Goal: Task Accomplishment & Management: Manage account settings

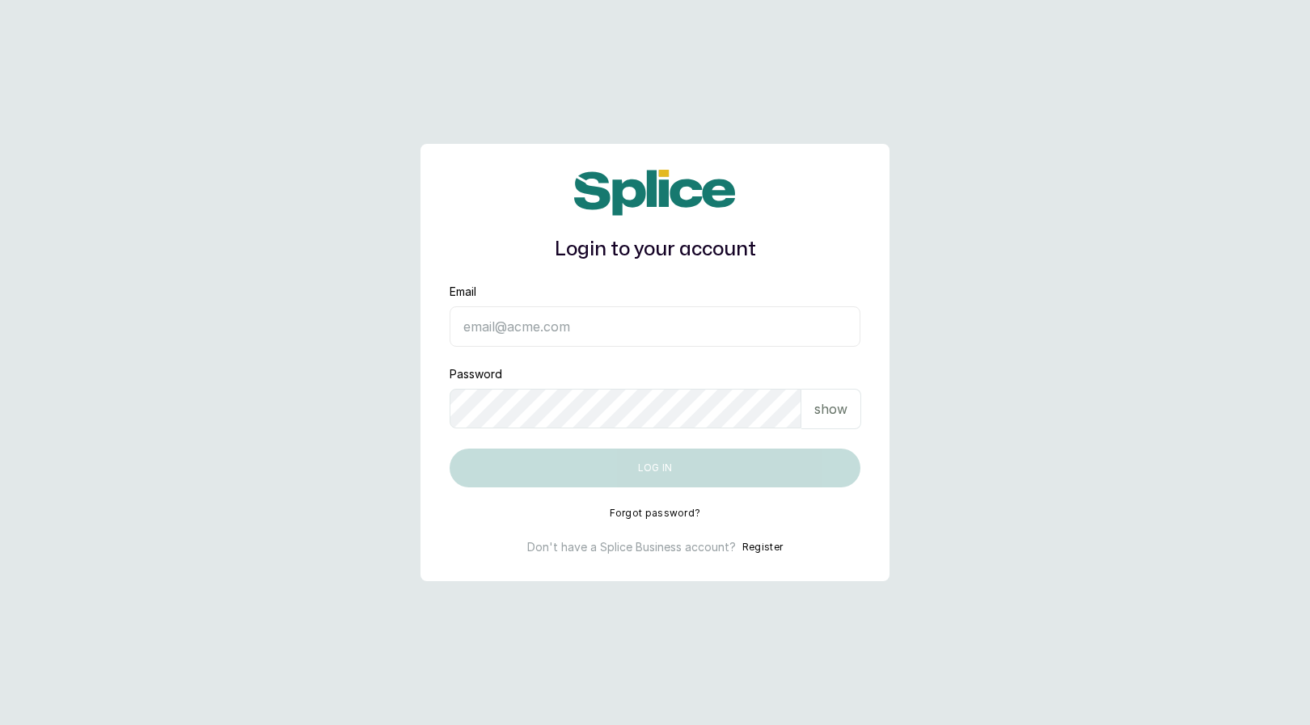
click at [551, 326] on input "Email" at bounding box center [655, 326] width 411 height 40
type input "eefekodo03@gmail.com"
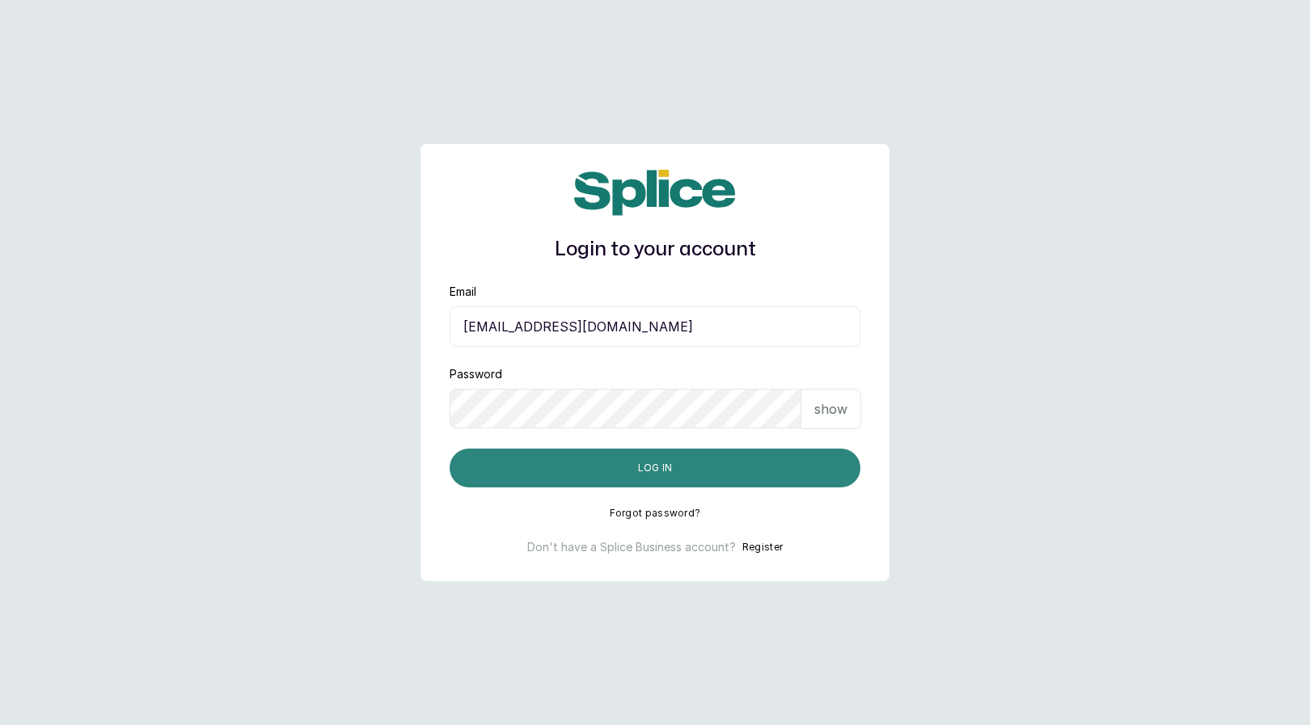
click at [559, 475] on button "Log in" at bounding box center [655, 468] width 411 height 39
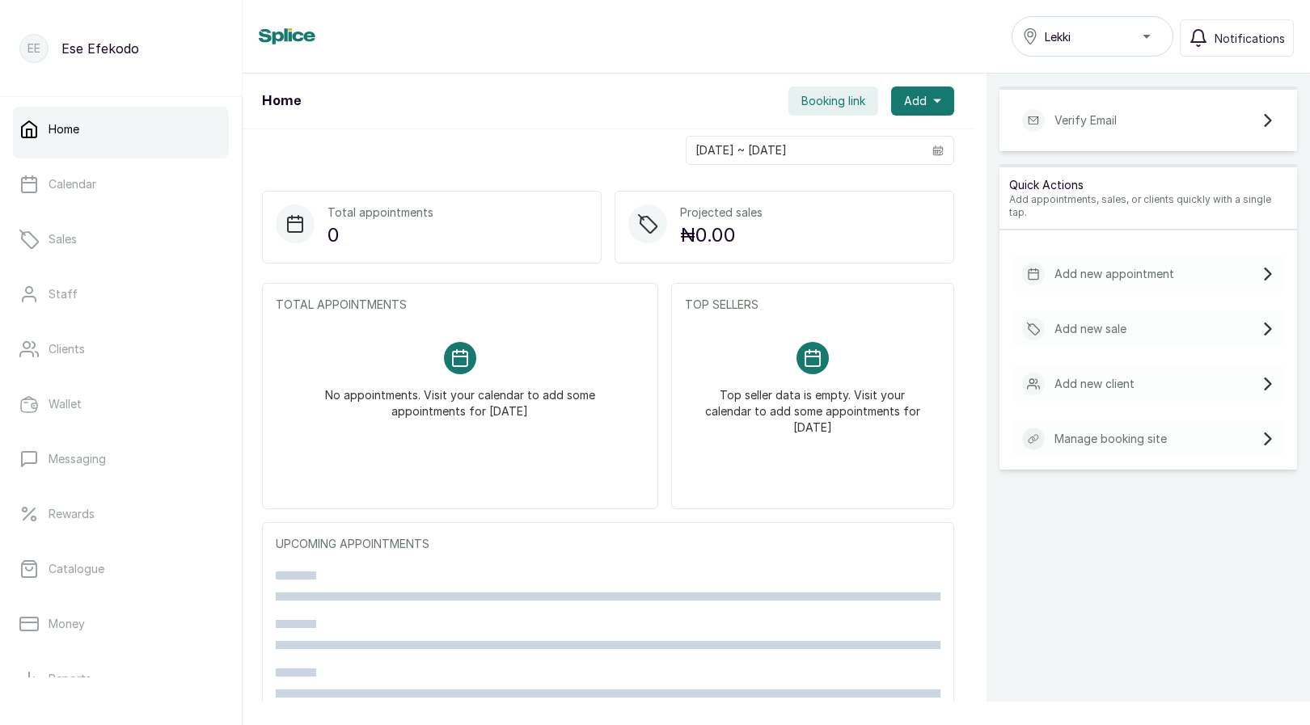
click at [23, 44] on div "EE" at bounding box center [33, 48] width 29 height 29
click at [52, 54] on div "EE Ese Efekodo" at bounding box center [121, 48] width 243 height 97
click at [100, 44] on p "Ese Efekodo" at bounding box center [100, 48] width 78 height 19
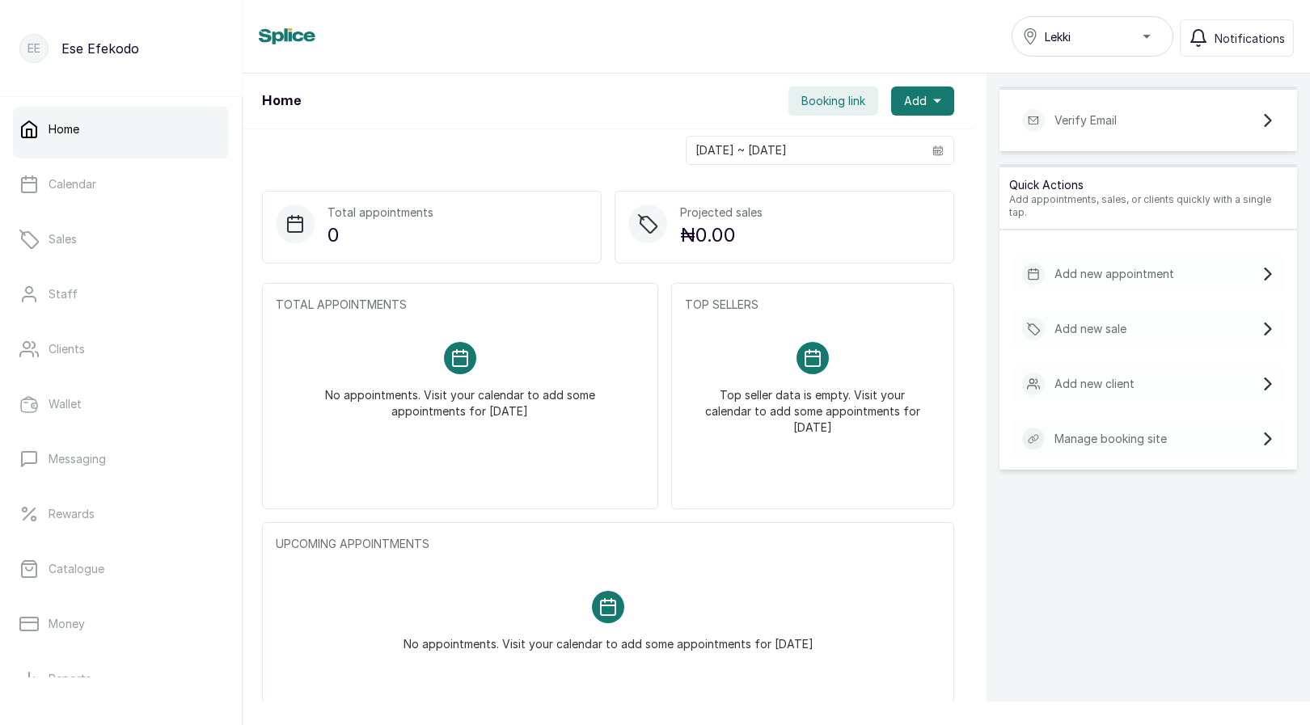
click at [125, 42] on p "Ese Efekodo" at bounding box center [100, 48] width 78 height 19
click at [30, 51] on p "EE" at bounding box center [33, 48] width 13 height 16
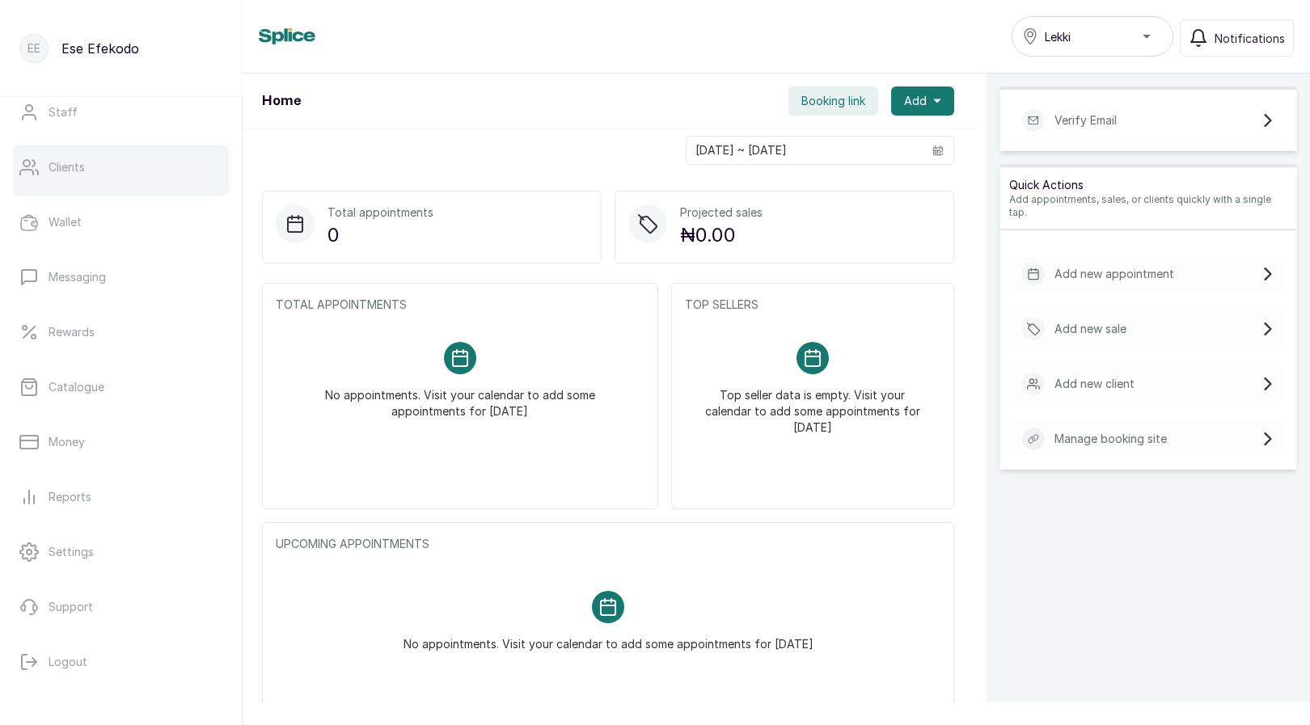
scroll to position [199, 0]
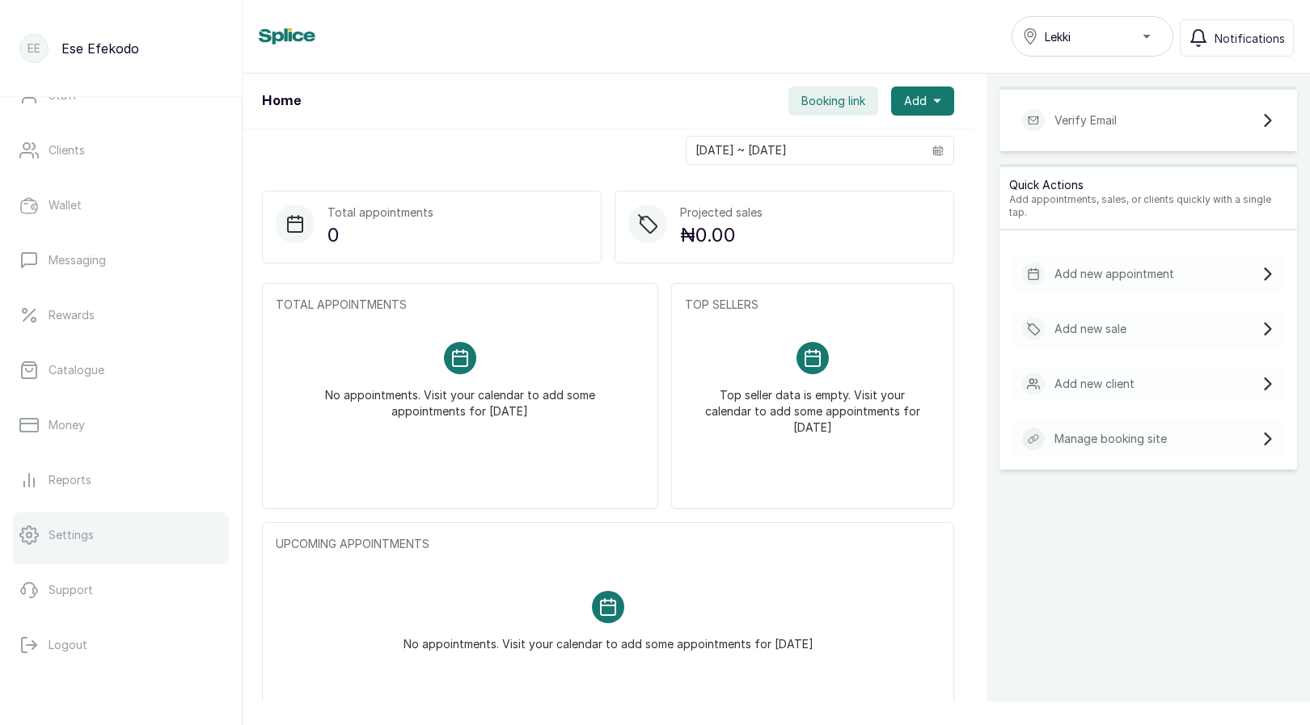
click at [97, 545] on link "Settings" at bounding box center [121, 535] width 216 height 45
